Goal: Information Seeking & Learning: Understand process/instructions

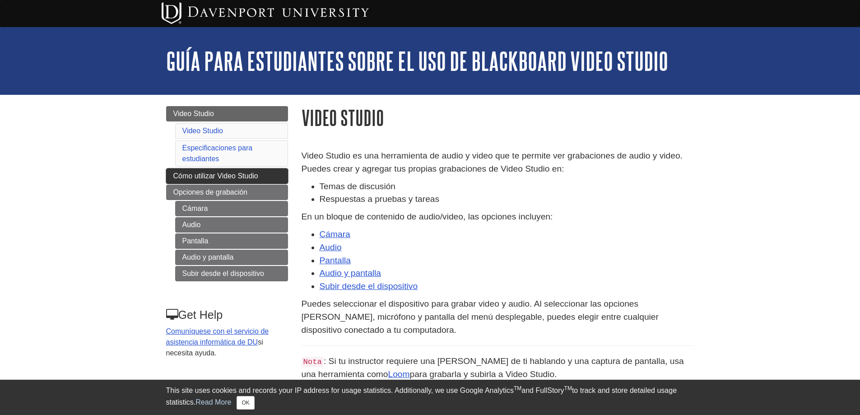
click at [244, 175] on span "Cómo utilizar Video Studio" at bounding box center [215, 176] width 85 height 8
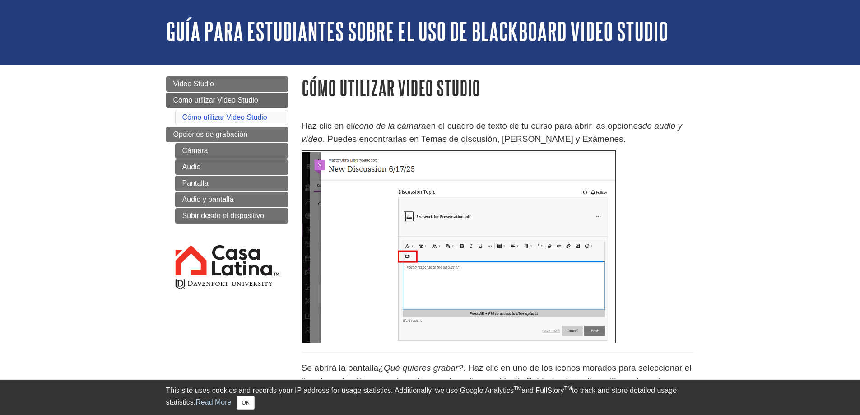
scroll to position [45, 0]
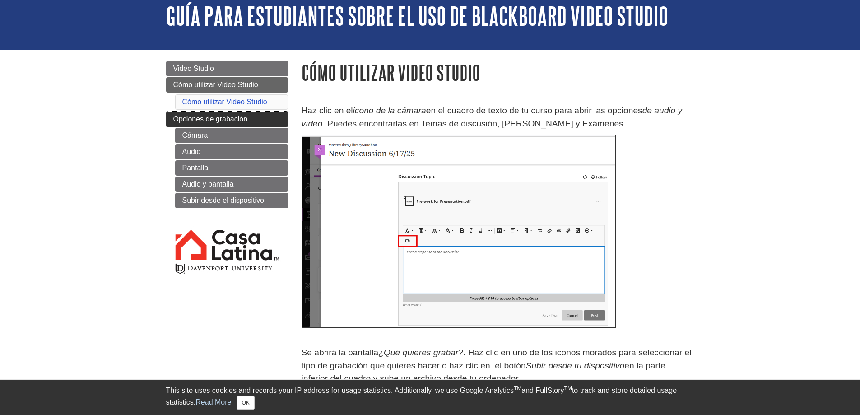
click at [210, 122] on span "Opciones de grabación" at bounding box center [210, 119] width 75 height 8
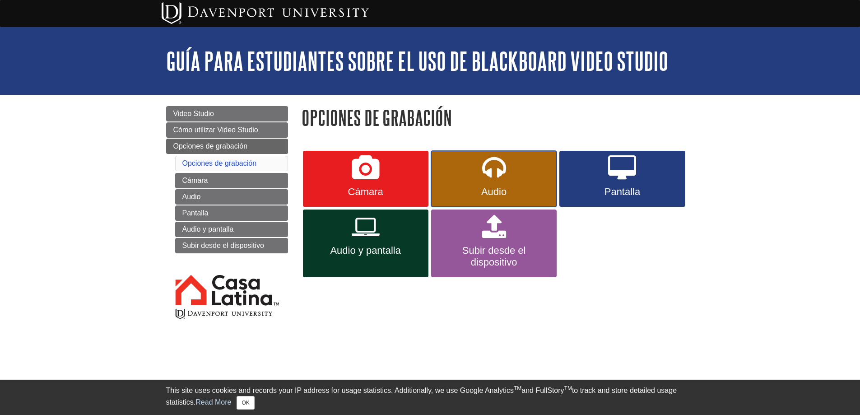
click at [502, 184] on link "Audio" at bounding box center [494, 179] width 126 height 56
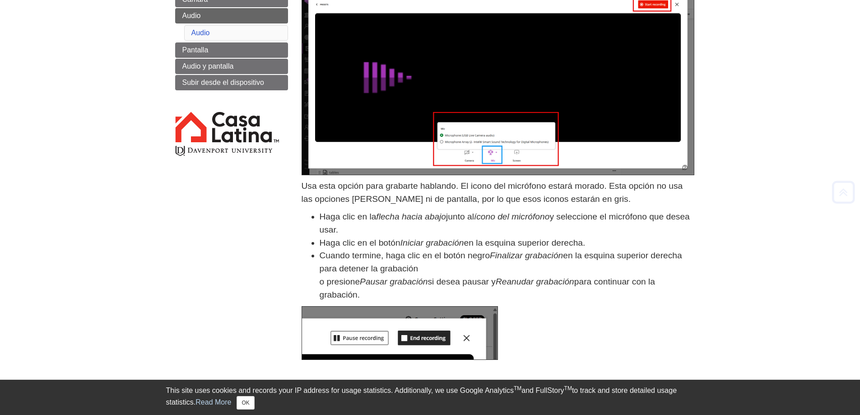
scroll to position [181, 0]
